Goal: Navigation & Orientation: Find specific page/section

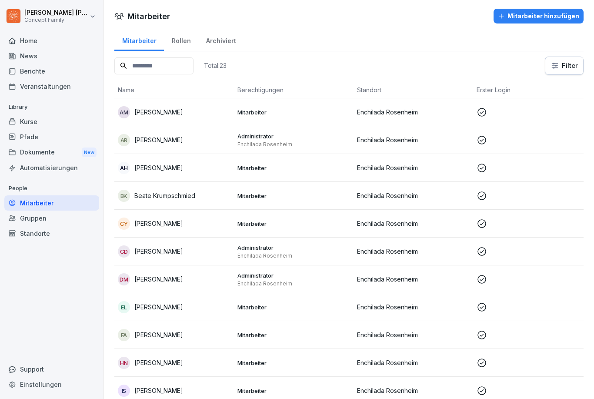
click at [34, 74] on div "Berichte" at bounding box center [51, 70] width 95 height 15
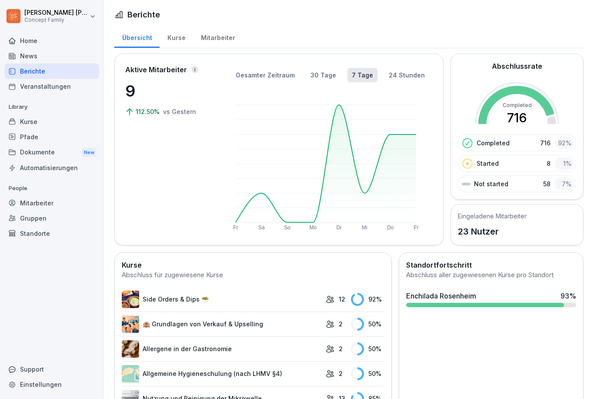
click at [182, 31] on div "Kurse" at bounding box center [176, 37] width 33 height 22
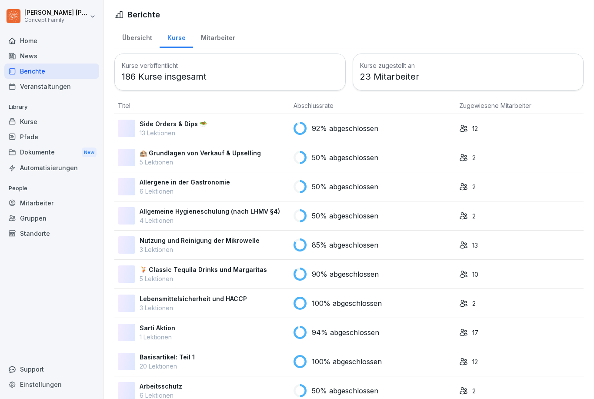
scroll to position [0, 0]
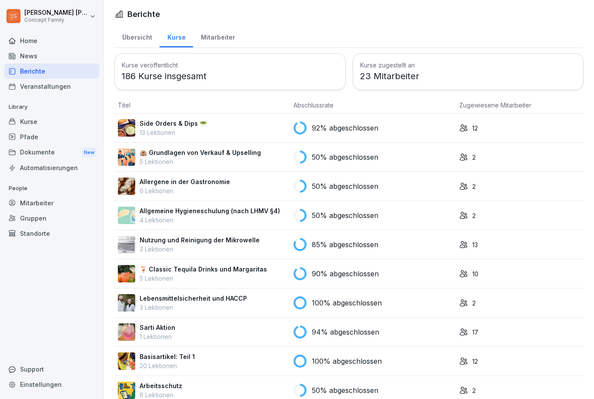
click at [213, 43] on div "Mitarbeiter" at bounding box center [218, 36] width 50 height 22
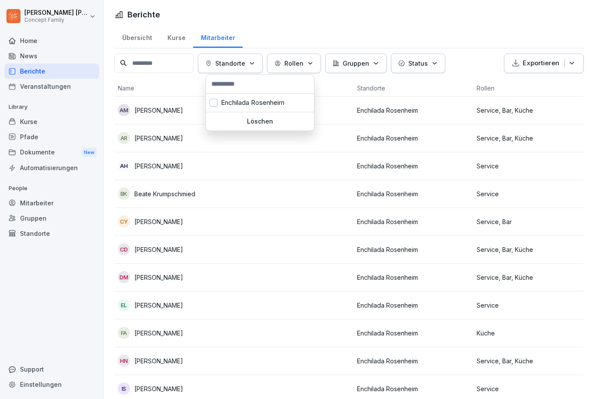
click at [230, 62] on p "Standorte" at bounding box center [230, 63] width 30 height 9
click at [291, 57] on button "Rollen" at bounding box center [294, 63] width 54 height 20
click at [144, 111] on p "[PERSON_NAME]" at bounding box center [158, 110] width 49 height 9
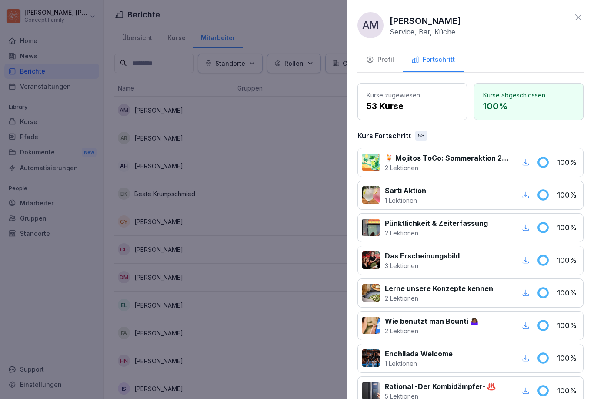
click at [384, 63] on div "Profil" at bounding box center [380, 60] width 28 height 10
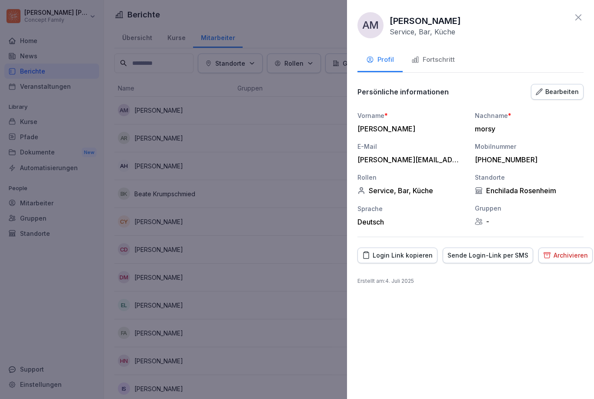
click at [582, 17] on icon at bounding box center [578, 17] width 10 height 10
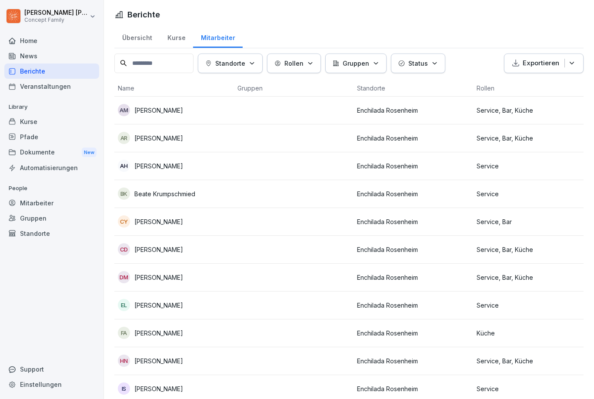
click at [26, 88] on div "Veranstaltungen" at bounding box center [51, 86] width 95 height 15
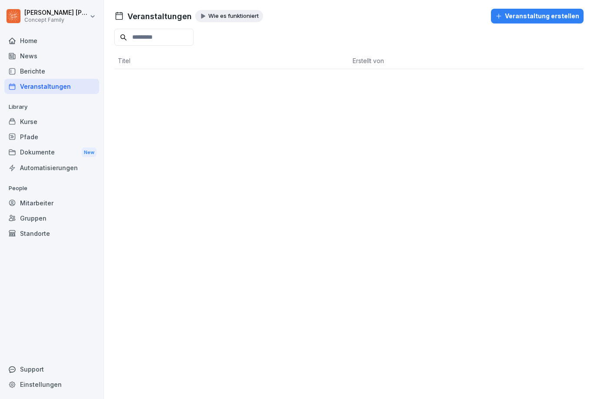
click at [27, 123] on div "Kurse" at bounding box center [51, 121] width 95 height 15
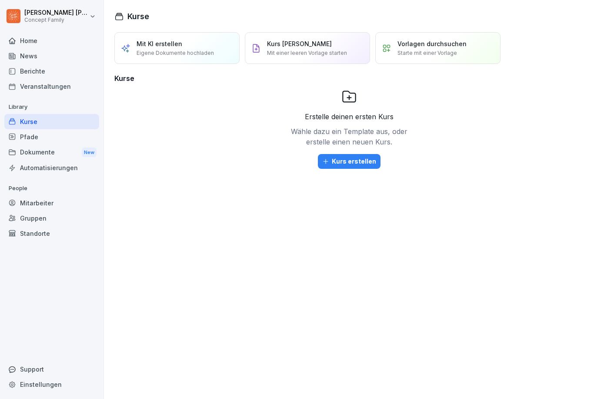
click at [29, 136] on div "Pfade" at bounding box center [51, 136] width 95 height 15
